Goal: Navigation & Orientation: Find specific page/section

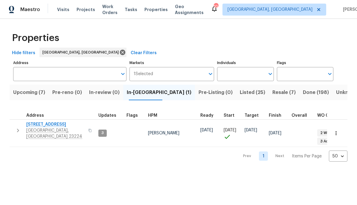
click at [29, 94] on span "Upcoming (7)" at bounding box center [29, 92] width 32 height 8
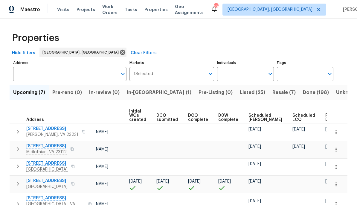
scroll to position [0, 43]
click at [325, 117] on span "Ready Date" at bounding box center [331, 117] width 13 height 8
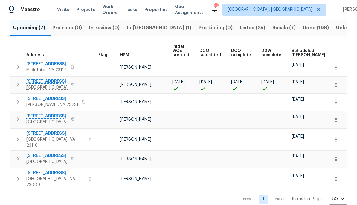
click at [37, 122] on span "Richmond, VA 23234" at bounding box center [46, 122] width 41 height 6
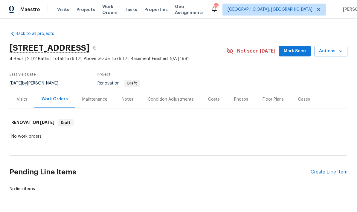
click at [181, 97] on div "Condition Adjustments" at bounding box center [171, 100] width 46 height 6
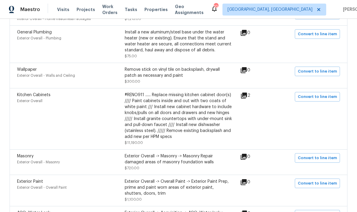
scroll to position [190, 0]
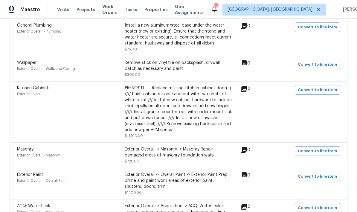
click at [246, 90] on icon at bounding box center [244, 89] width 6 height 6
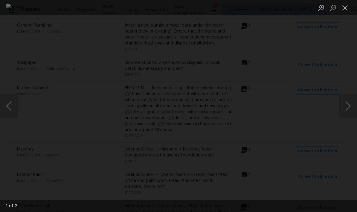
click at [342, 106] on button "Next image" at bounding box center [348, 106] width 18 height 24
click at [341, 106] on button "Next image" at bounding box center [348, 106] width 18 height 24
click at [339, 105] on button "Next image" at bounding box center [348, 106] width 18 height 24
click at [339, 105] on div "Lightbox" at bounding box center [178, 106] width 357 height 212
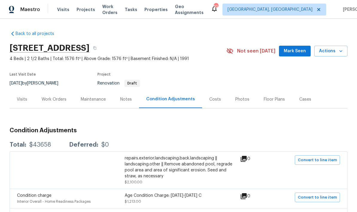
scroll to position [0, 0]
click at [100, 52] on button "button" at bounding box center [94, 48] width 11 height 11
